Goal: Task Accomplishment & Management: Manage account settings

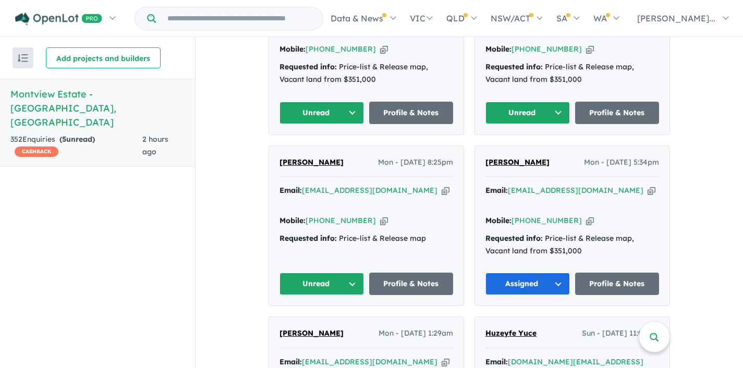
scroll to position [714, 0]
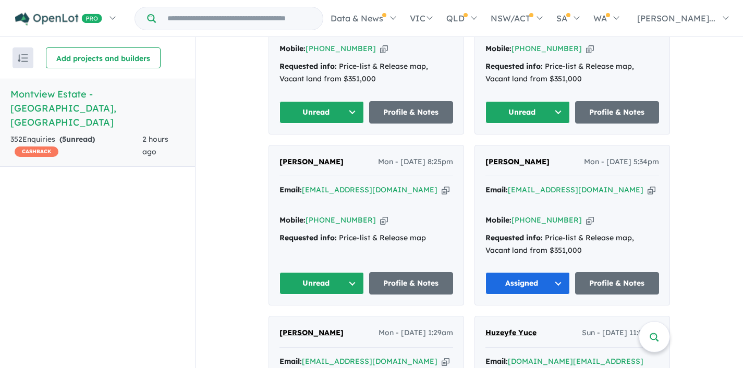
click at [442, 185] on icon "button" at bounding box center [446, 190] width 8 height 11
click at [349, 272] on button "Unread" at bounding box center [321, 283] width 84 height 22
click at [323, 320] on button "Assigned" at bounding box center [325, 332] width 91 height 24
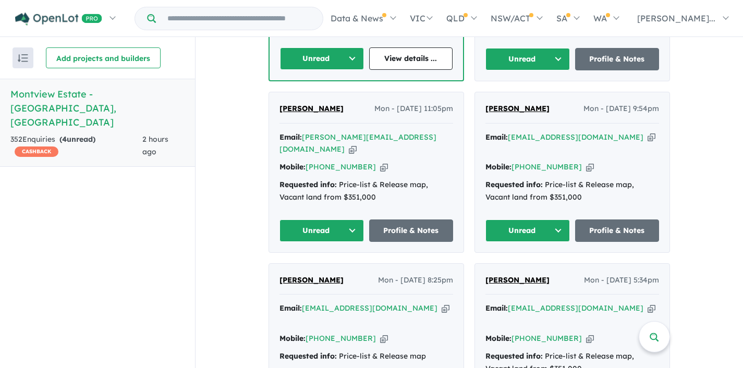
scroll to position [593, 0]
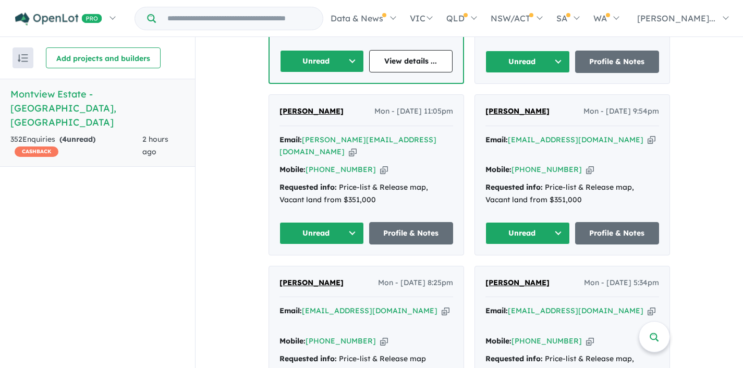
click at [647, 135] on icon "button" at bounding box center [651, 140] width 8 height 11
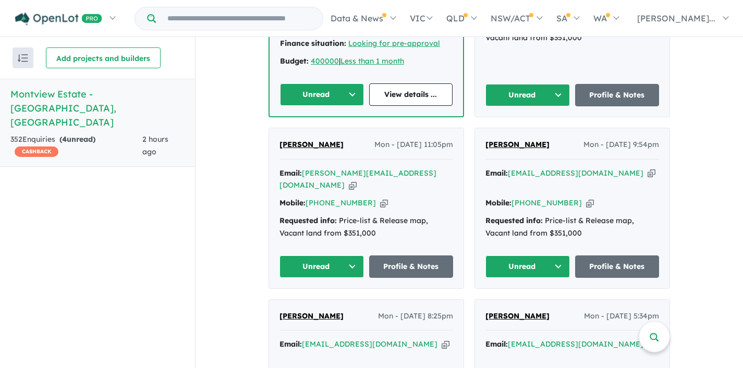
scroll to position [562, 0]
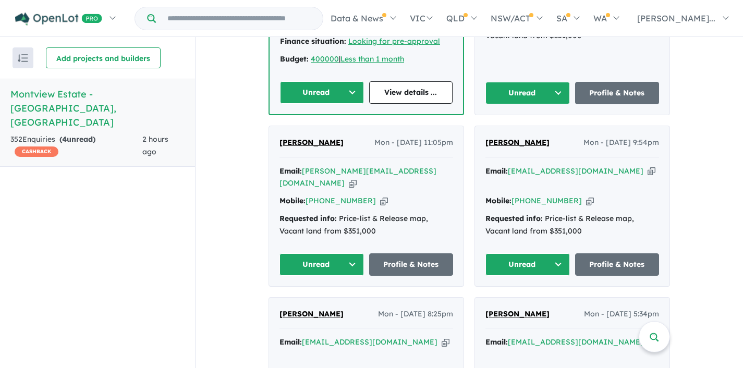
click at [557, 253] on button "Unread" at bounding box center [527, 264] width 84 height 22
click at [519, 301] on button "Assigned" at bounding box center [531, 313] width 91 height 24
click at [357, 178] on icon "button" at bounding box center [353, 183] width 8 height 11
click at [349, 253] on button "Unread" at bounding box center [321, 264] width 84 height 22
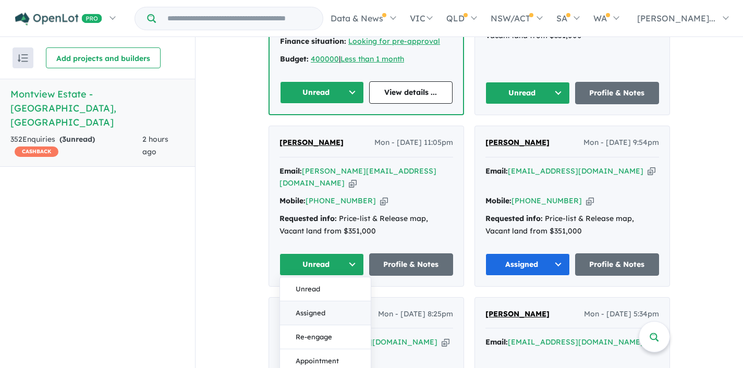
click at [322, 301] on button "Assigned" at bounding box center [325, 313] width 91 height 24
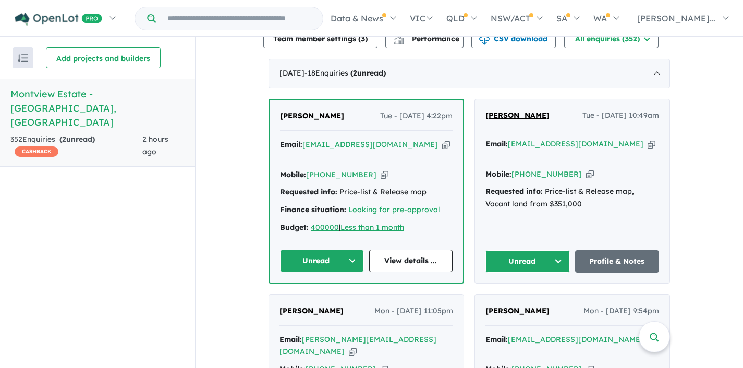
scroll to position [390, 0]
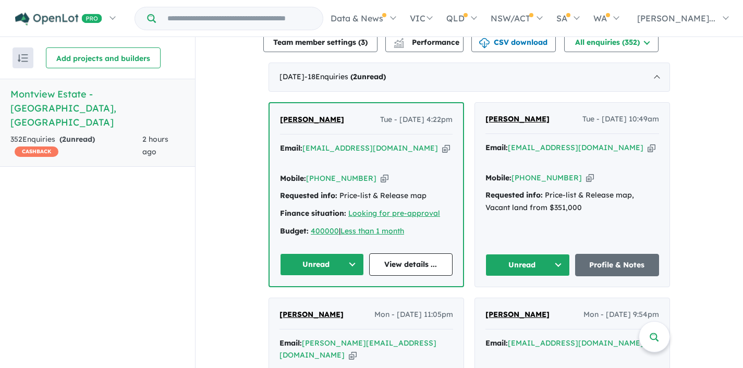
click at [647, 142] on icon "button" at bounding box center [651, 147] width 8 height 11
click at [556, 254] on button "Unread" at bounding box center [527, 265] width 84 height 22
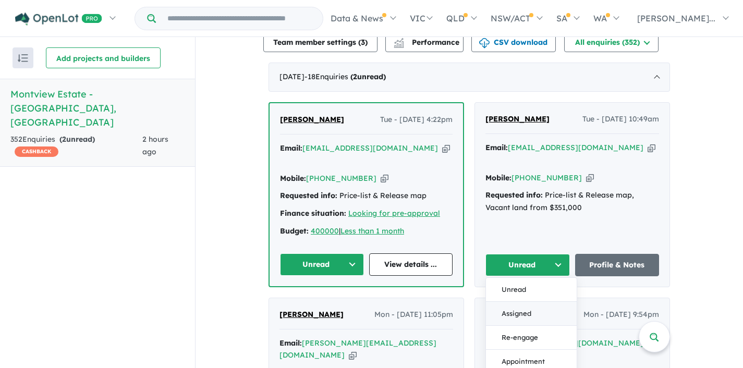
click at [527, 302] on button "Assigned" at bounding box center [531, 314] width 91 height 24
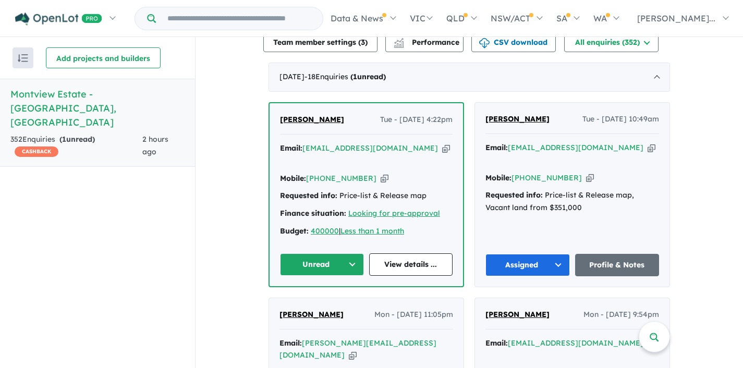
click at [442, 144] on icon "button" at bounding box center [446, 148] width 8 height 11
click at [352, 253] on button "Unread" at bounding box center [322, 264] width 84 height 22
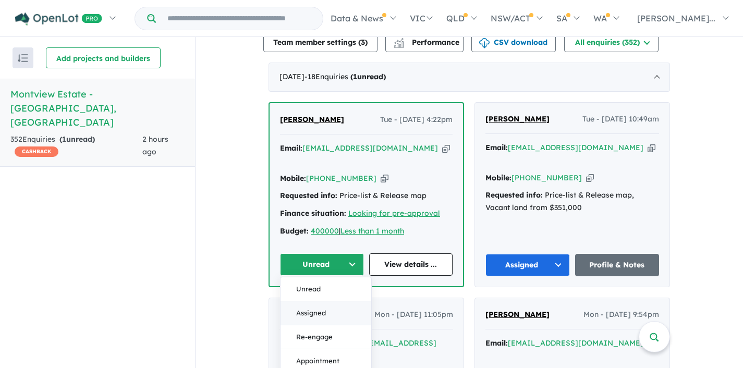
click at [314, 301] on button "Assigned" at bounding box center [325, 313] width 91 height 24
